Goal: Navigation & Orientation: Find specific page/section

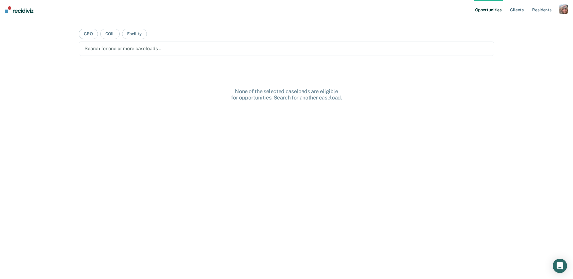
click at [565, 10] on div "button" at bounding box center [564, 9] width 10 height 10
click at [524, 23] on link "Profile" at bounding box center [540, 24] width 48 height 5
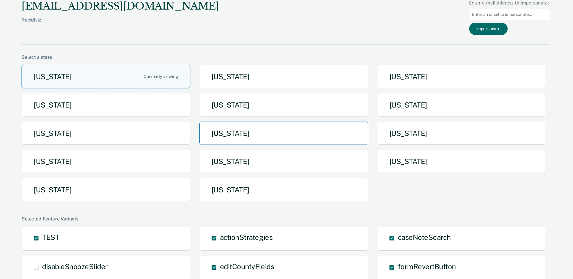
click at [275, 132] on button "Missouri" at bounding box center [284, 134] width 169 height 24
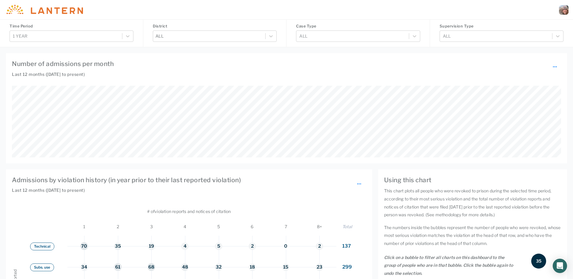
scroll to position [168, 459]
click at [562, 10] on div at bounding box center [564, 10] width 10 height 10
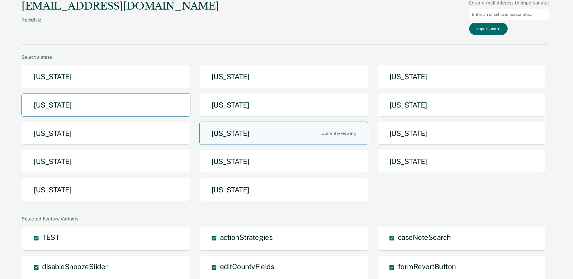
click at [123, 109] on button "Idaho" at bounding box center [106, 105] width 169 height 24
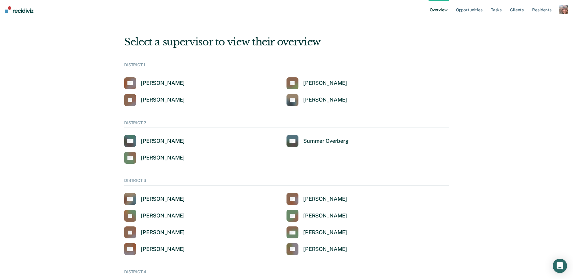
click at [568, 9] on div "button" at bounding box center [564, 10] width 10 height 10
click at [550, 31] on link "Go to System-Level Trends" at bounding box center [538, 31] width 51 height 5
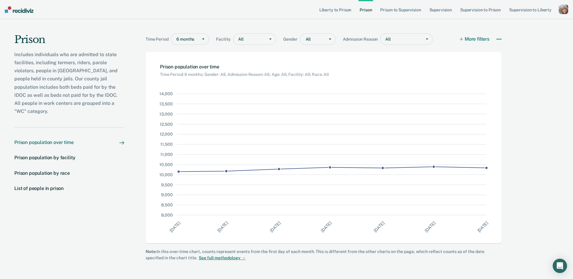
click at [566, 12] on div "button" at bounding box center [564, 9] width 10 height 10
click at [70, 76] on div "Includes individuals who are admitted to state facilities, including termers, r…" at bounding box center [69, 82] width 110 height 65
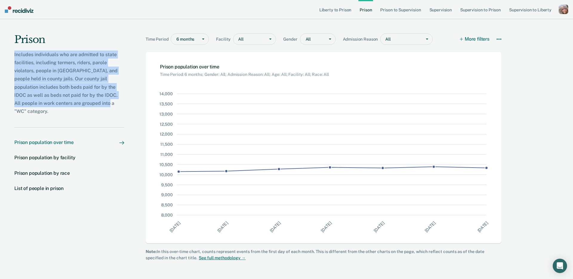
drag, startPoint x: 99, startPoint y: 103, endPoint x: 13, endPoint y: 57, distance: 98.1
click at [13, 57] on div "Prison Includes individuals who are admitted to state facilities, including ter…" at bounding box center [62, 147] width 124 height 257
click at [59, 66] on div "Includes individuals who are admitted to state facilities, including termers, r…" at bounding box center [69, 82] width 110 height 65
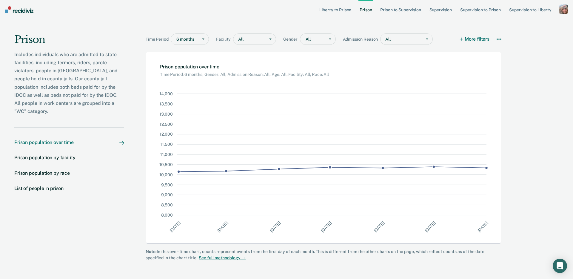
click at [565, 9] on div "button" at bounding box center [564, 9] width 10 height 10
click at [525, 53] on link "Go to Insights" at bounding box center [538, 53] width 51 height 5
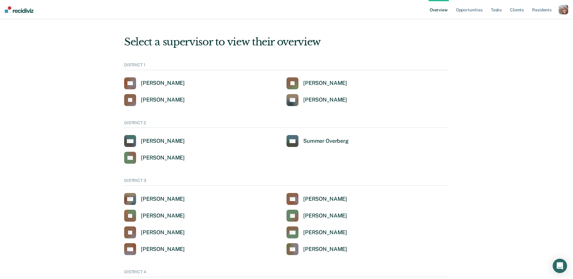
drag, startPoint x: 563, startPoint y: 10, endPoint x: 555, endPoint y: 14, distance: 9.2
click at [563, 10] on div "button" at bounding box center [564, 10] width 10 height 10
click at [518, 25] on link "Profile" at bounding box center [538, 24] width 51 height 5
